Goal: Find specific page/section: Find specific page/section

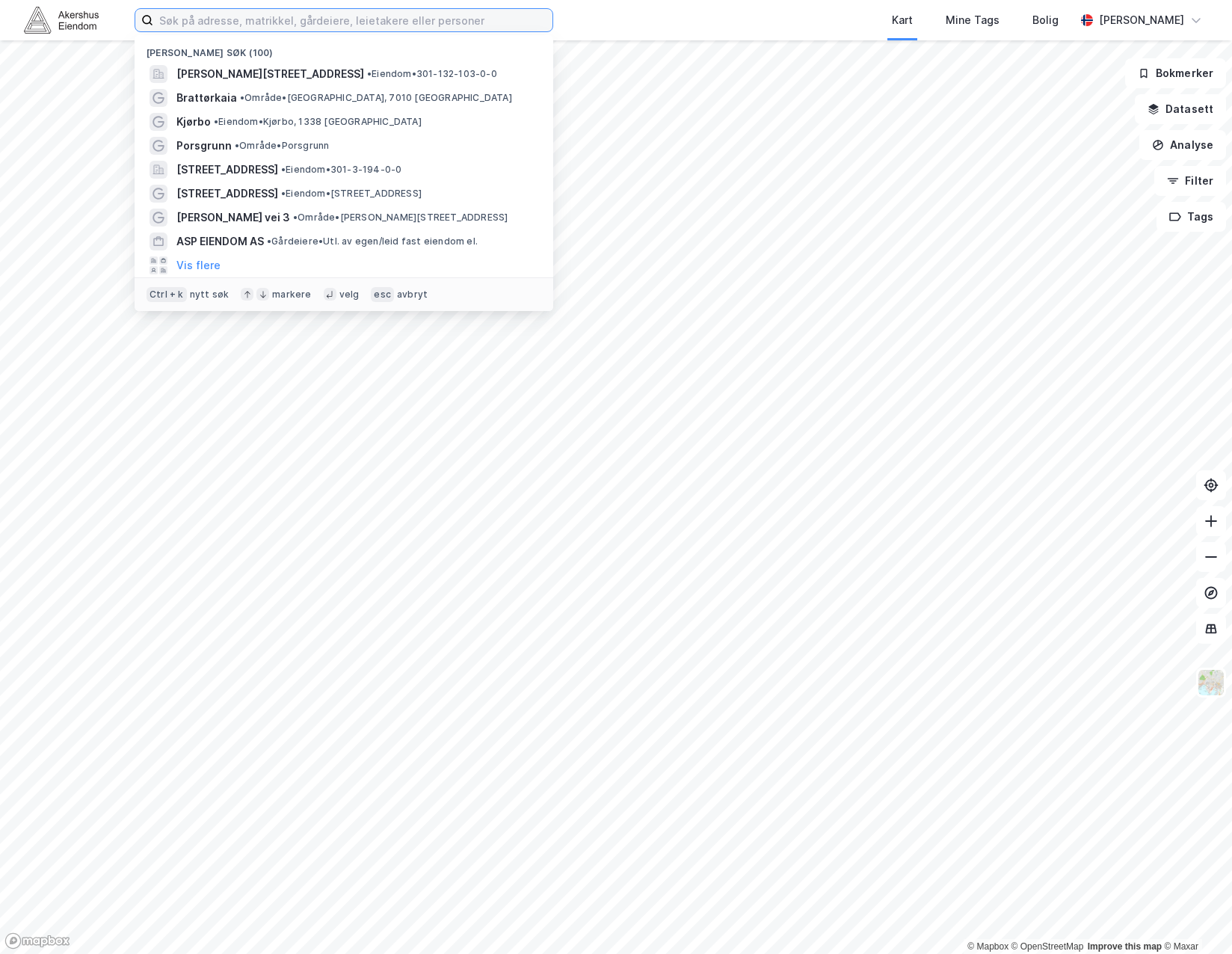
click at [260, 24] on input at bounding box center [353, 20] width 399 height 23
paste input "[STREET_ADDRESS]"
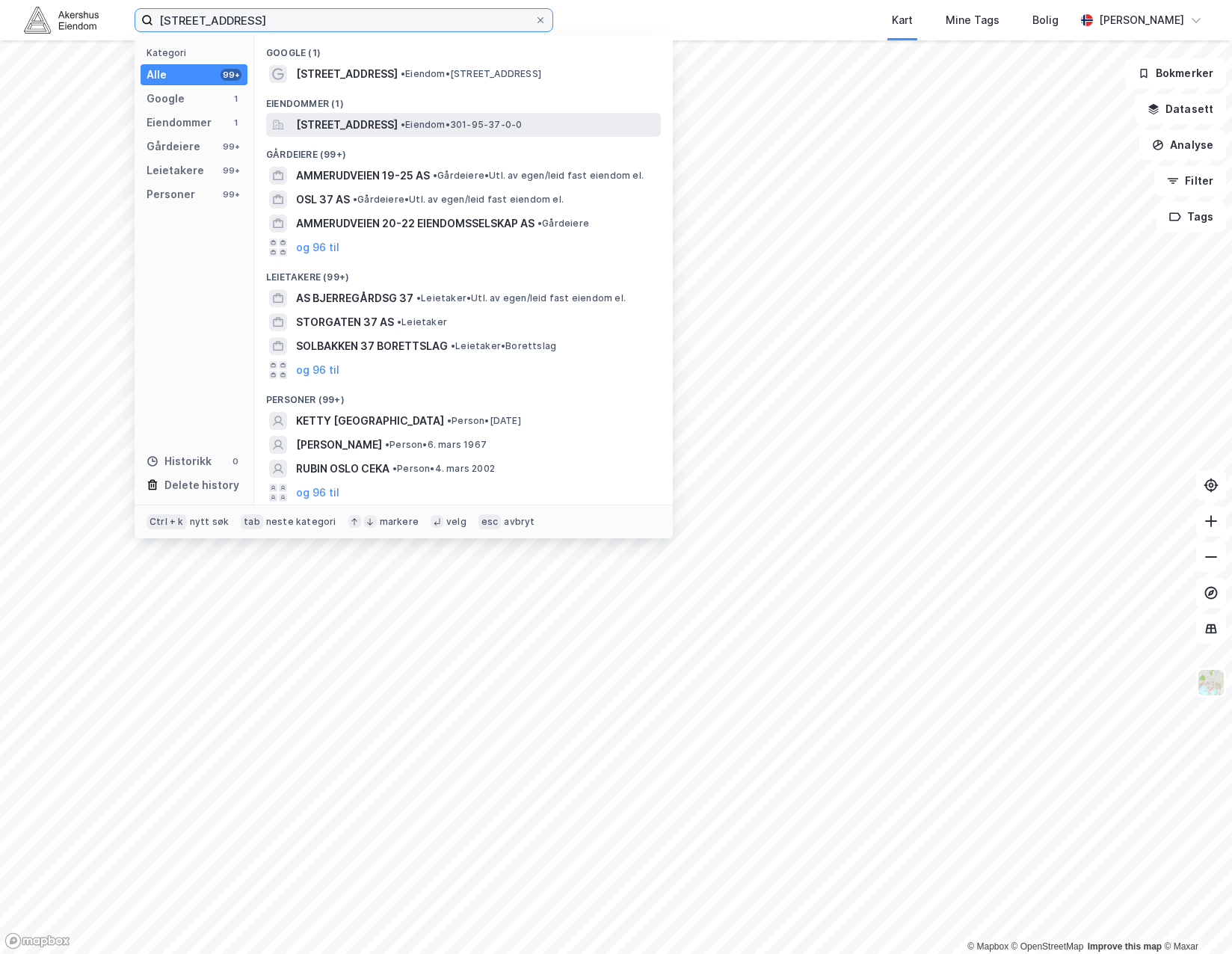
type input "[STREET_ADDRESS]"
click at [397, 126] on span "[STREET_ADDRESS]" at bounding box center [347, 125] width 102 height 18
